Goal: Task Accomplishment & Management: Manage account settings

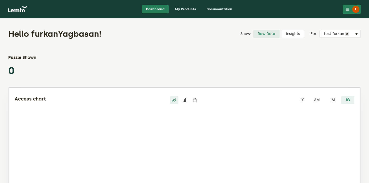
click at [186, 6] on link "My Products" at bounding box center [185, 9] width 29 height 8
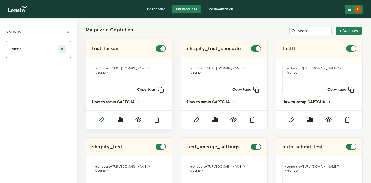
click at [99, 119] on icon "button" at bounding box center [101, 120] width 6 height 6
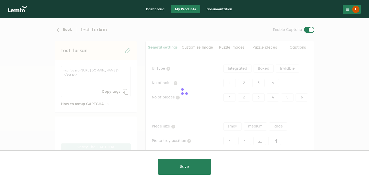
type input "white"
checkbox input "true"
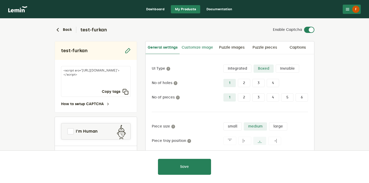
click at [200, 47] on link "Customize image" at bounding box center [198, 47] width 36 height 12
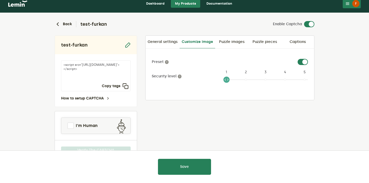
scroll to position [7, 0]
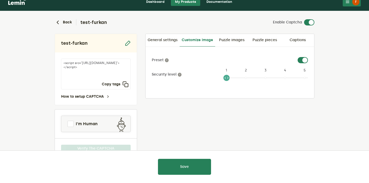
click at [308, 57] on label at bounding box center [308, 57] width 0 height 0
click at [303, 61] on input "checkbox" at bounding box center [301, 60] width 6 height 6
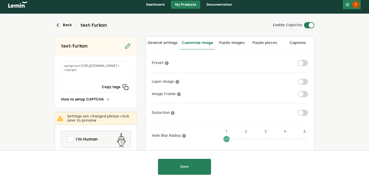
scroll to position [0, 0]
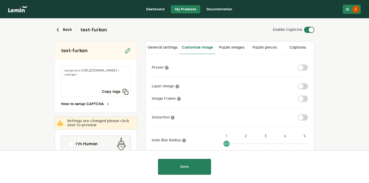
click at [308, 65] on label at bounding box center [308, 65] width 0 height 0
click at [302, 67] on input "checkbox" at bounding box center [301, 68] width 6 height 6
checkbox input "true"
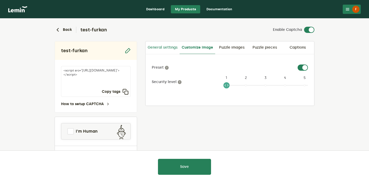
click at [169, 47] on link "General settings" at bounding box center [163, 47] width 34 height 12
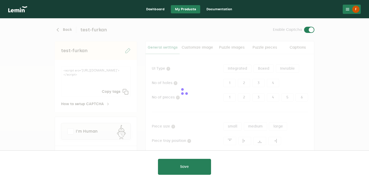
type input "white"
checkbox input "true"
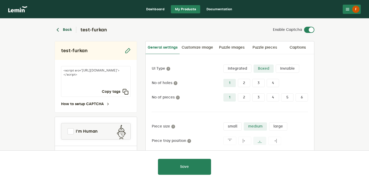
click at [67, 29] on button "Back" at bounding box center [63, 30] width 17 height 6
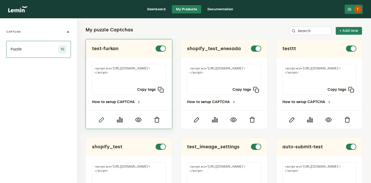
click at [101, 119] on icon "button" at bounding box center [101, 120] width 6 height 6
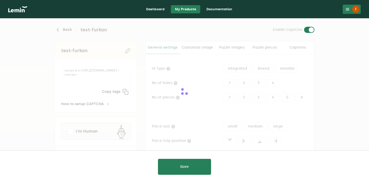
type input "white"
checkbox input "true"
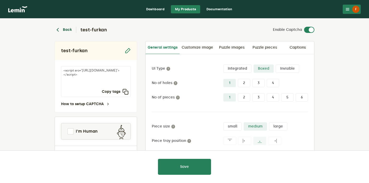
click at [67, 31] on button "Back" at bounding box center [63, 30] width 17 height 6
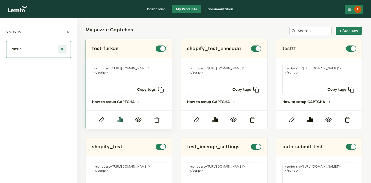
click at [119, 120] on icon "button" at bounding box center [120, 120] width 6 height 6
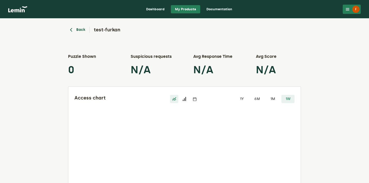
click at [79, 29] on button "Back" at bounding box center [76, 30] width 17 height 6
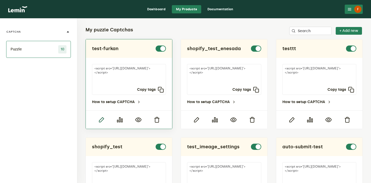
click at [101, 119] on icon "button" at bounding box center [101, 120] width 6 height 6
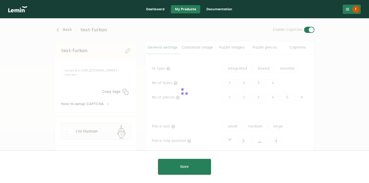
type input "white"
checkbox input "true"
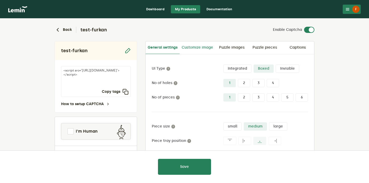
click at [206, 48] on link "Customize image" at bounding box center [198, 47] width 36 height 12
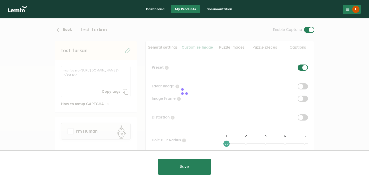
checkbox input "true"
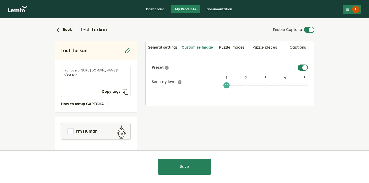
scroll to position [12, 0]
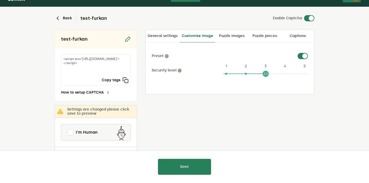
drag, startPoint x: 226, startPoint y: 73, endPoint x: 267, endPoint y: 74, distance: 40.5
click at [267, 74] on span at bounding box center [266, 74] width 6 height 6
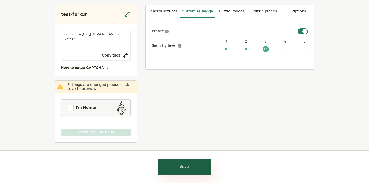
click at [185, 168] on button "Save" at bounding box center [184, 167] width 53 height 16
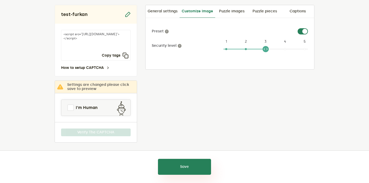
scroll to position [24, 0]
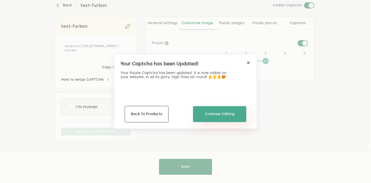
click at [210, 112] on button "Continue Editing" at bounding box center [219, 114] width 53 height 16
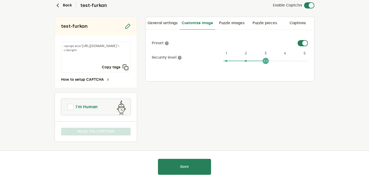
click at [108, 107] on link "I'm Human" at bounding box center [95, 107] width 69 height 12
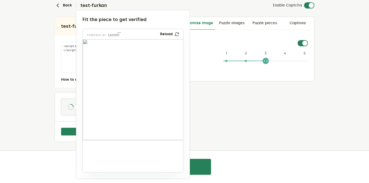
drag, startPoint x: 98, startPoint y: 162, endPoint x: 125, endPoint y: 82, distance: 84.0
click at [125, 82] on img at bounding box center [91, 111] width 167 height 101
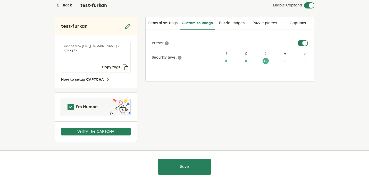
click at [88, 130] on div at bounding box center [184, 91] width 369 height 183
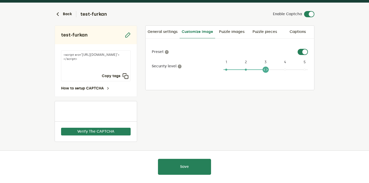
scroll to position [16, 0]
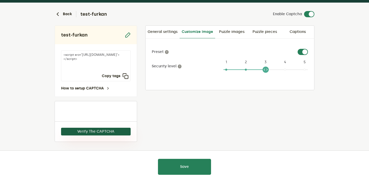
click at [92, 132] on button "Verify The CAPTCHA" at bounding box center [96, 132] width 70 height 8
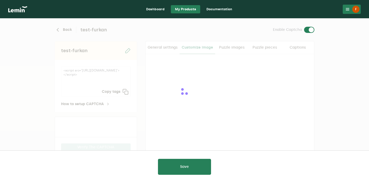
checkbox input "true"
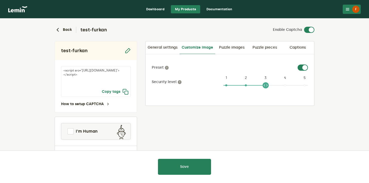
scroll to position [24, 0]
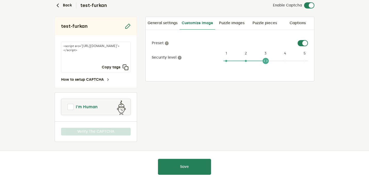
click at [90, 103] on link "I'm Human" at bounding box center [95, 107] width 69 height 12
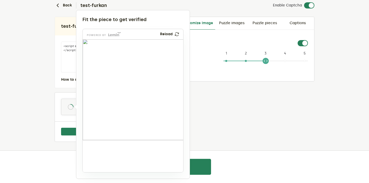
click at [202, 99] on div at bounding box center [184, 91] width 369 height 183
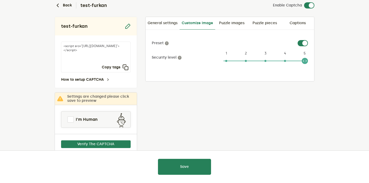
drag, startPoint x: 263, startPoint y: 61, endPoint x: 322, endPoint y: 61, distance: 59.0
click at [322, 61] on lemin-captcha-form "Back test-furkan Enable Captcha test-furkan <script src="[URL][DOMAIN_NAME]"></…" at bounding box center [184, 95] width 369 height 202
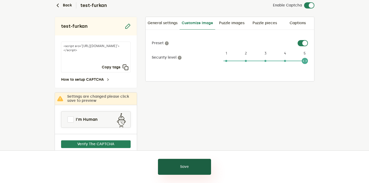
click at [189, 165] on button "Save" at bounding box center [184, 167] width 53 height 16
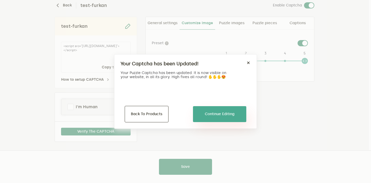
click at [205, 115] on button "Continue Editing" at bounding box center [219, 114] width 53 height 16
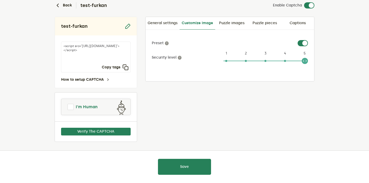
click at [77, 106] on span "I'm Human" at bounding box center [87, 107] width 22 height 6
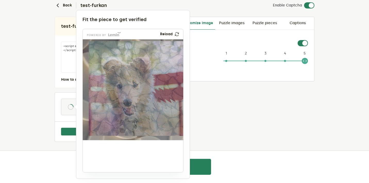
drag, startPoint x: 100, startPoint y: 165, endPoint x: 129, endPoint y: 134, distance: 43.0
click at [129, 134] on img at bounding box center [94, 159] width 167 height 101
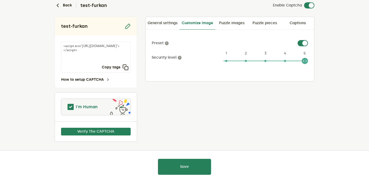
click at [99, 109] on link "I'm Human" at bounding box center [95, 107] width 69 height 12
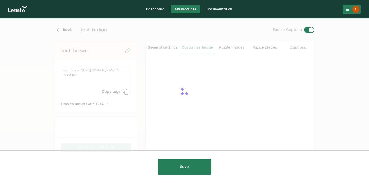
checkbox input "true"
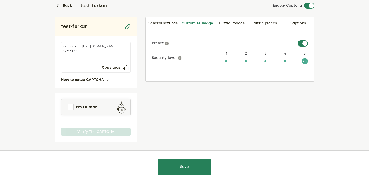
scroll to position [24, 0]
click at [87, 107] on span "I'm Human" at bounding box center [87, 107] width 22 height 6
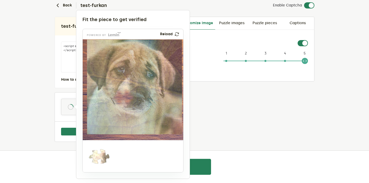
click at [225, 117] on div at bounding box center [184, 91] width 369 height 183
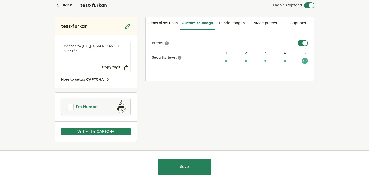
click at [102, 102] on link "I'm Human" at bounding box center [95, 107] width 69 height 12
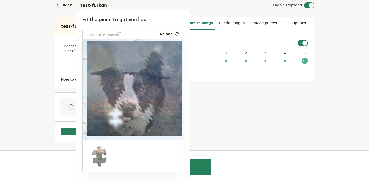
click at [177, 33] on img at bounding box center [176, 34] width 5 height 4
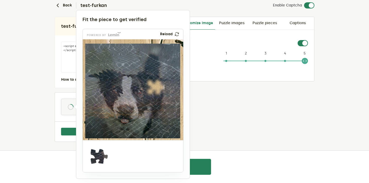
click at [178, 31] on div "powered by Reload" at bounding box center [133, 34] width 101 height 10
click at [178, 35] on img at bounding box center [177, 34] width 4 height 4
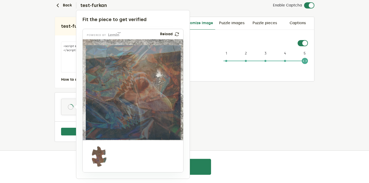
click at [264, 110] on div at bounding box center [184, 91] width 369 height 183
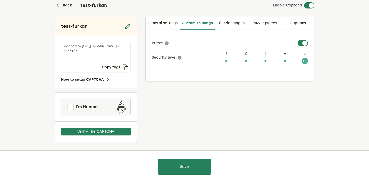
scroll to position [0, 0]
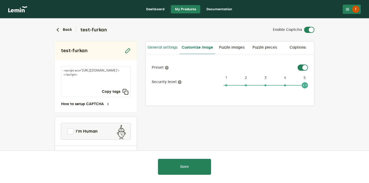
click at [163, 46] on link "General settings" at bounding box center [163, 47] width 34 height 12
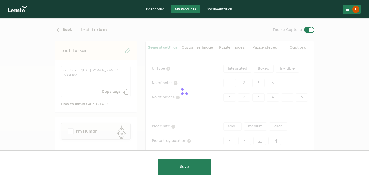
type input "white"
checkbox input "true"
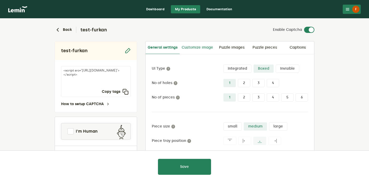
click at [194, 47] on link "Customize image" at bounding box center [198, 47] width 36 height 12
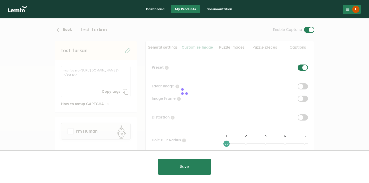
checkbox input "true"
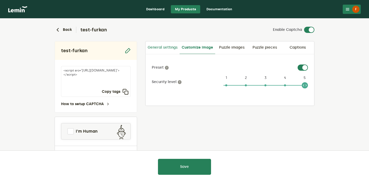
click at [160, 48] on link "General settings" at bounding box center [163, 47] width 34 height 12
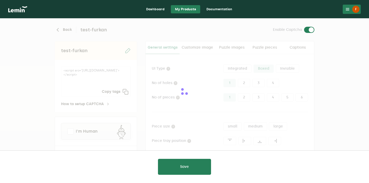
type input "white"
checkbox input "true"
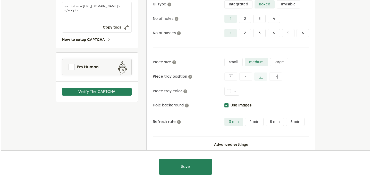
scroll to position [76, 0]
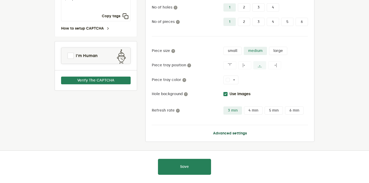
click at [232, 133] on button "Advanced settings" at bounding box center [230, 134] width 34 height 4
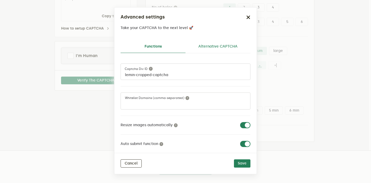
click at [218, 45] on link "Alternative CAPTCHA" at bounding box center [218, 46] width 65 height 12
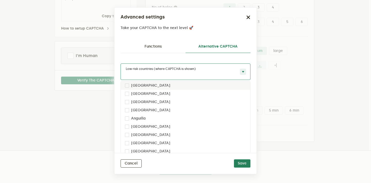
click at [184, 74] on input "text" at bounding box center [180, 75] width 111 height 4
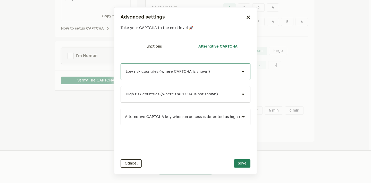
click at [241, 71] on span at bounding box center [243, 72] width 6 height 6
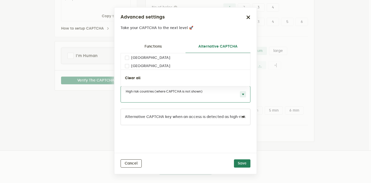
click at [244, 94] on span at bounding box center [243, 94] width 6 height 6
click at [244, 95] on span at bounding box center [243, 94] width 6 height 6
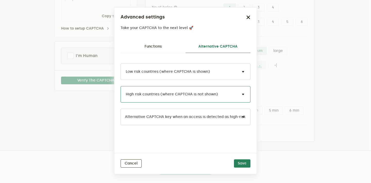
click at [206, 119] on input "text" at bounding box center [180, 120] width 111 height 6
click at [241, 117] on span at bounding box center [243, 117] width 6 height 6
click at [188, 133] on div "Low risk countries (where CAPTCHA is shown) High risk countries (where CAPTCHA …" at bounding box center [186, 103] width 130 height 100
click at [161, 50] on link "Functions" at bounding box center [153, 46] width 65 height 12
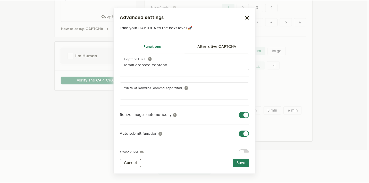
scroll to position [0, 0]
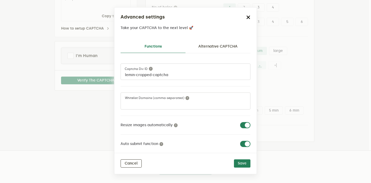
click at [248, 15] on button "button" at bounding box center [248, 17] width 4 height 7
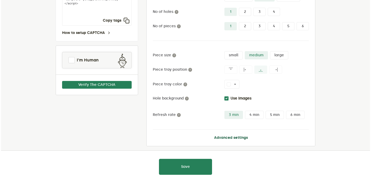
scroll to position [76, 0]
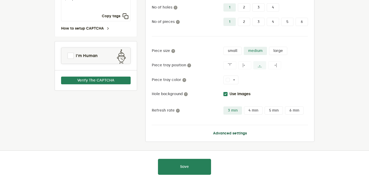
click at [218, 135] on button "Advanced settings" at bounding box center [230, 134] width 34 height 4
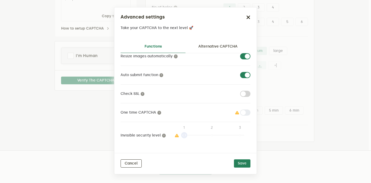
scroll to position [0, 0]
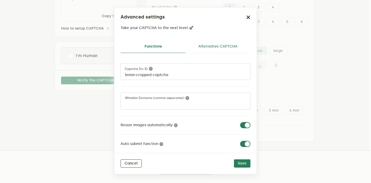
click at [220, 48] on link "Alternative CAPTCHA" at bounding box center [218, 46] width 65 height 12
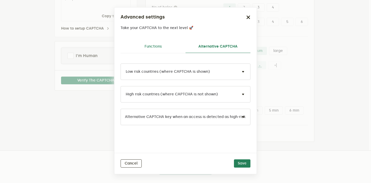
click at [152, 47] on link "Functions" at bounding box center [153, 46] width 65 height 12
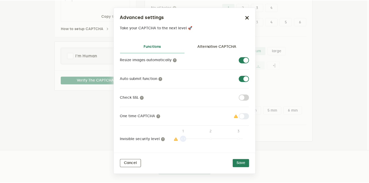
scroll to position [69, 0]
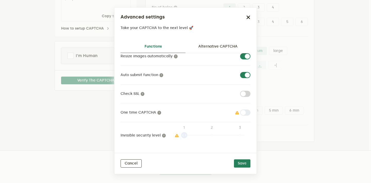
click at [250, 110] on label at bounding box center [250, 110] width 0 height 0
click at [249, 16] on icon "button" at bounding box center [248, 17] width 4 height 4
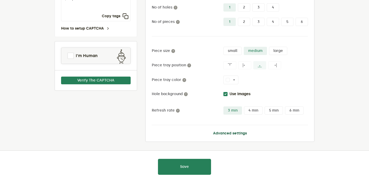
scroll to position [0, 0]
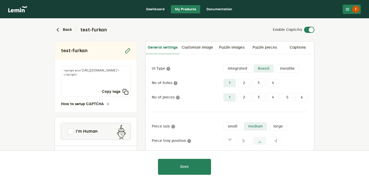
click at [241, 70] on label "Integrated" at bounding box center [237, 69] width 28 height 8
click at [223, 65] on input "Integrated" at bounding box center [223, 65] width 0 height 0
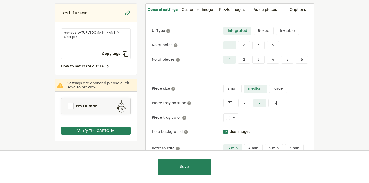
scroll to position [46, 0]
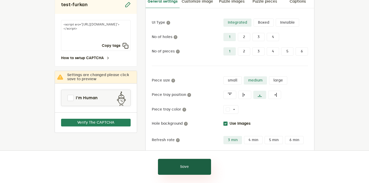
click at [183, 167] on button "Save" at bounding box center [184, 167] width 53 height 16
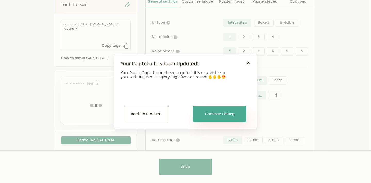
click at [210, 116] on button "Continue Editing" at bounding box center [219, 114] width 53 height 16
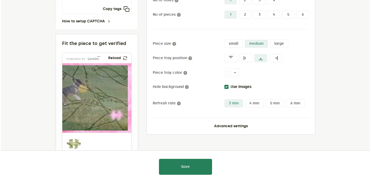
scroll to position [84, 0]
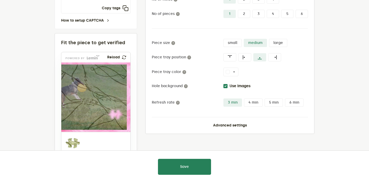
click at [230, 128] on div "UI Type Integrated Boxed Invisible No of holes 1 2 3 4 No of pieces 1 2 3 4 5 6…" at bounding box center [230, 52] width 169 height 163
click at [226, 125] on button "Advanced settings" at bounding box center [230, 126] width 34 height 4
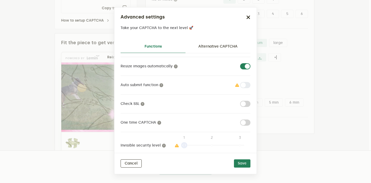
scroll to position [69, 0]
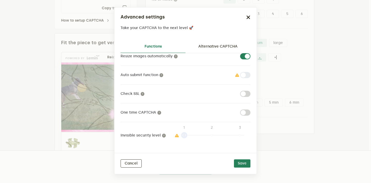
click at [250, 110] on label at bounding box center [250, 110] width 0 height 0
click at [240, 111] on input "checkbox" at bounding box center [243, 113] width 6 height 6
checkbox input "true"
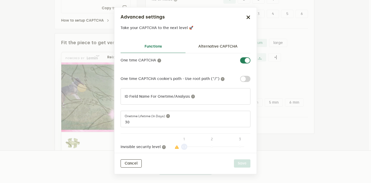
scroll to position [122, 0]
click at [250, 75] on label at bounding box center [250, 75] width 0 height 0
click at [244, 79] on input "checkbox" at bounding box center [243, 78] width 6 height 6
checkbox input "true"
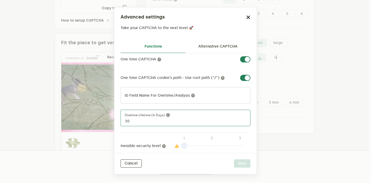
drag, startPoint x: 135, startPoint y: 122, endPoint x: 113, endPoint y: 121, distance: 22.4
click at [113, 121] on ngb-modal-window "Advanced settings Take your CAPTCHA to the next level 🚀 Functions Alternative C…" at bounding box center [185, 91] width 371 height 183
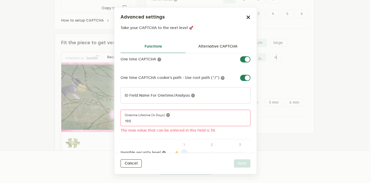
type input "190"
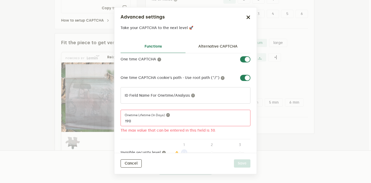
click at [250, 75] on label at bounding box center [250, 75] width 0 height 0
click at [245, 77] on input "checkbox" at bounding box center [243, 78] width 6 height 6
checkbox input "false"
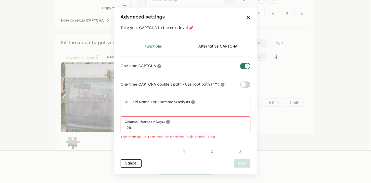
click at [250, 63] on label at bounding box center [250, 63] width 0 height 0
click at [246, 64] on input "checkbox" at bounding box center [243, 66] width 6 height 6
checkbox input "false"
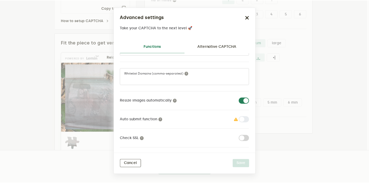
scroll to position [18, 0]
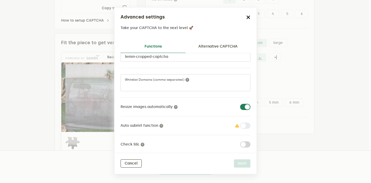
click at [247, 17] on icon "button" at bounding box center [248, 17] width 4 height 4
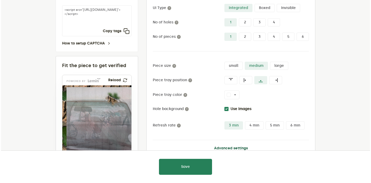
scroll to position [69, 0]
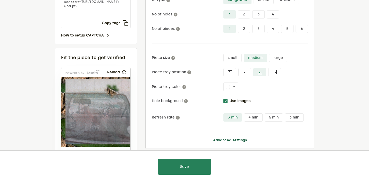
click at [228, 141] on button "Advanced settings" at bounding box center [230, 141] width 34 height 4
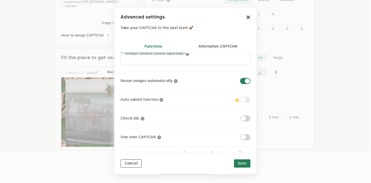
scroll to position [25, 0]
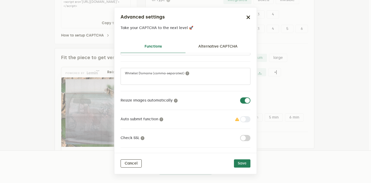
click at [250, 98] on label at bounding box center [250, 98] width 0 height 0
click at [241, 101] on input "checkbox" at bounding box center [243, 101] width 6 height 6
checkbox input "false"
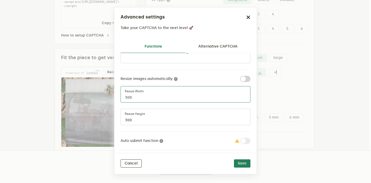
click at [162, 97] on input "300" at bounding box center [186, 94] width 130 height 16
type input "150"
click at [135, 120] on input "300" at bounding box center [186, 117] width 130 height 16
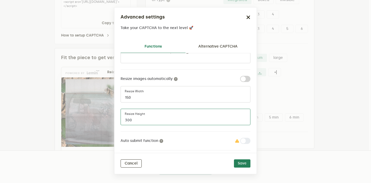
click at [135, 120] on input "300" at bounding box center [186, 117] width 130 height 16
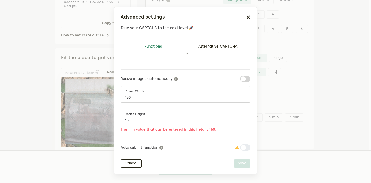
type input "15"
click at [137, 98] on input "150" at bounding box center [186, 94] width 130 height 16
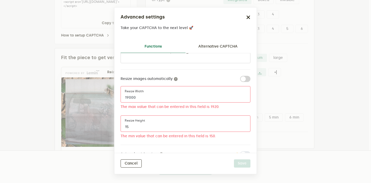
type input "19000"
click at [143, 125] on input "15" at bounding box center [186, 124] width 130 height 16
type input "151900"
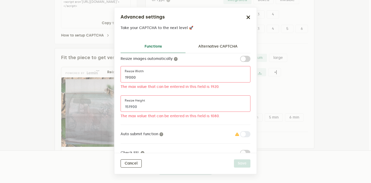
scroll to position [66, 0]
click at [250, 56] on label at bounding box center [250, 56] width 0 height 0
click at [243, 60] on input "checkbox" at bounding box center [243, 59] width 6 height 6
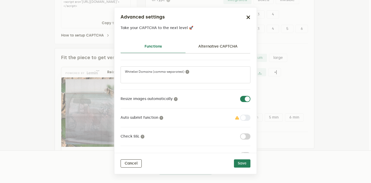
scroll to position [18, 0]
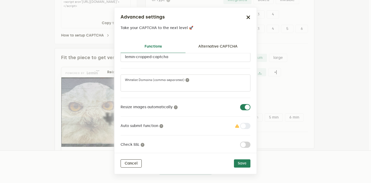
click at [250, 104] on label at bounding box center [250, 104] width 0 height 0
click at [240, 107] on input "checkbox" at bounding box center [243, 107] width 6 height 6
checkbox input "false"
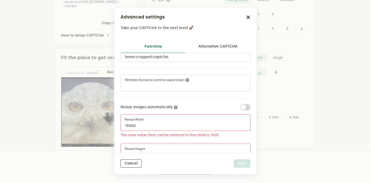
click at [169, 123] on input "19000" at bounding box center [186, 123] width 130 height 16
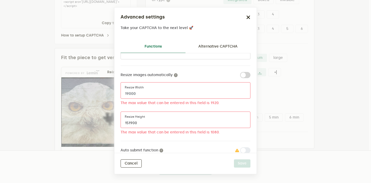
scroll to position [51, 0]
click at [148, 121] on input "151900" at bounding box center [186, 120] width 130 height 16
type input "1"
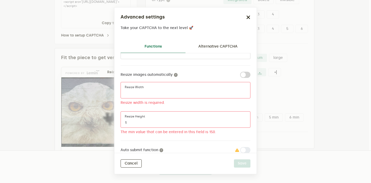
click at [188, 90] on input "Resize width" at bounding box center [186, 90] width 130 height 16
type input "1"
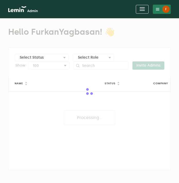
click at [166, 9] on div "F" at bounding box center [166, 9] width 7 height 7
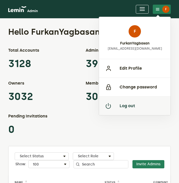
click at [147, 104] on button "Log out" at bounding box center [135, 106] width 72 height 19
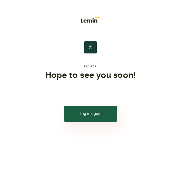
click at [98, 112] on button "Log in again" at bounding box center [90, 114] width 53 height 16
